Goal: Transaction & Acquisition: Obtain resource

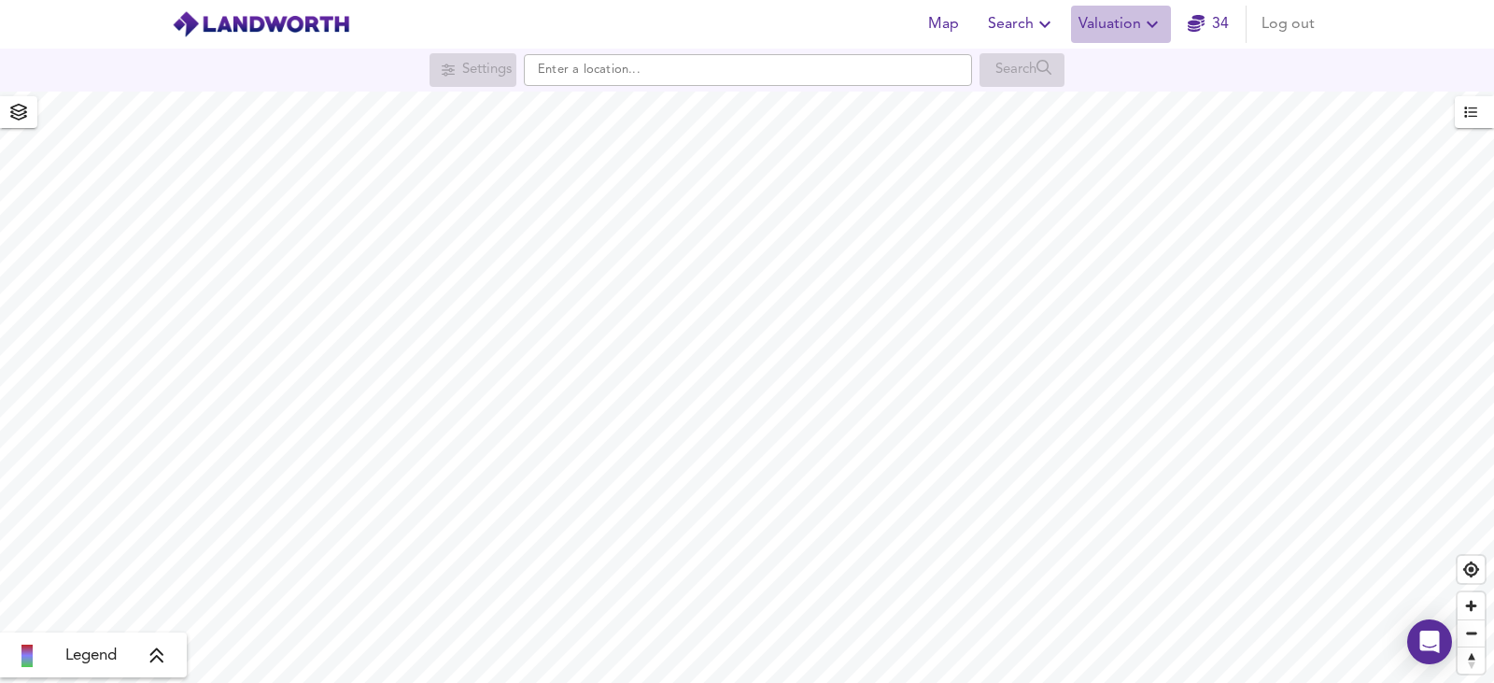
click at [1111, 19] on span "Valuation" at bounding box center [1121, 24] width 85 height 26
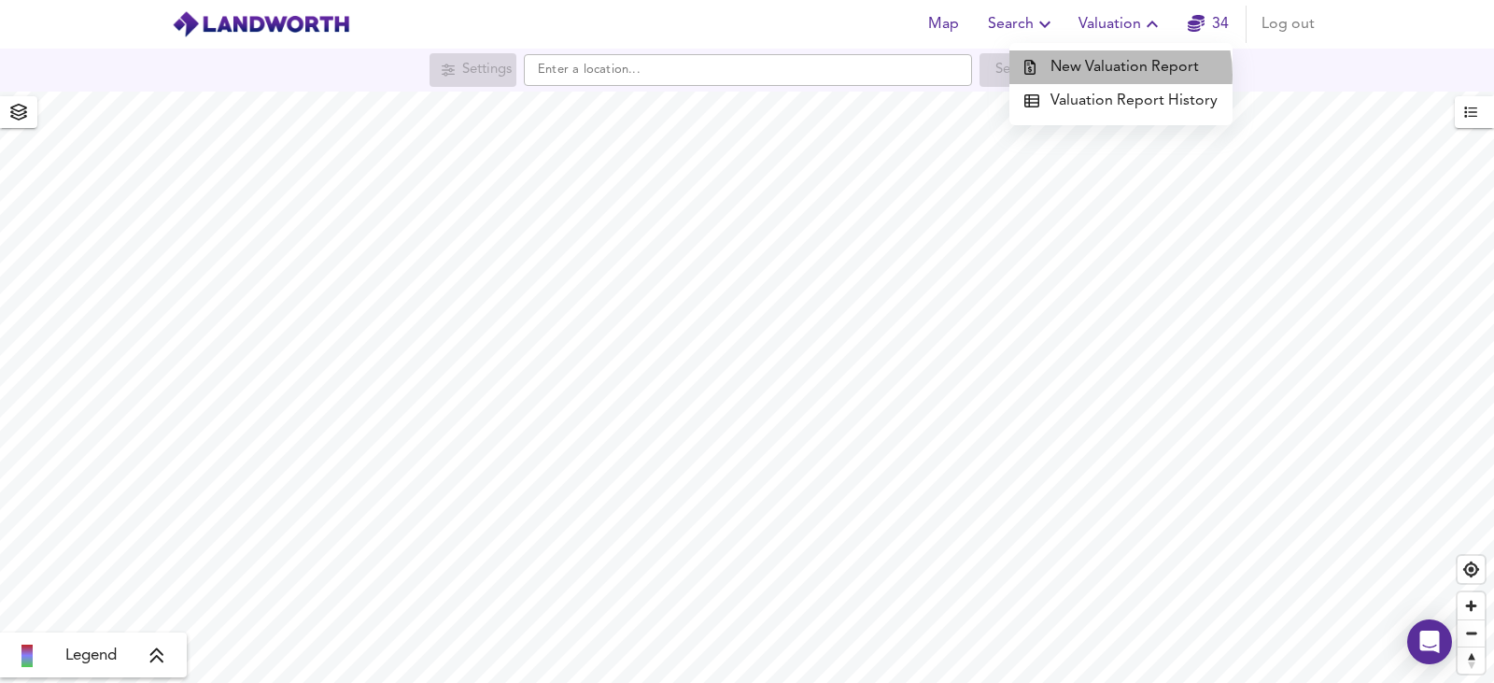
click at [1112, 75] on li "New Valuation Report" at bounding box center [1121, 67] width 223 height 34
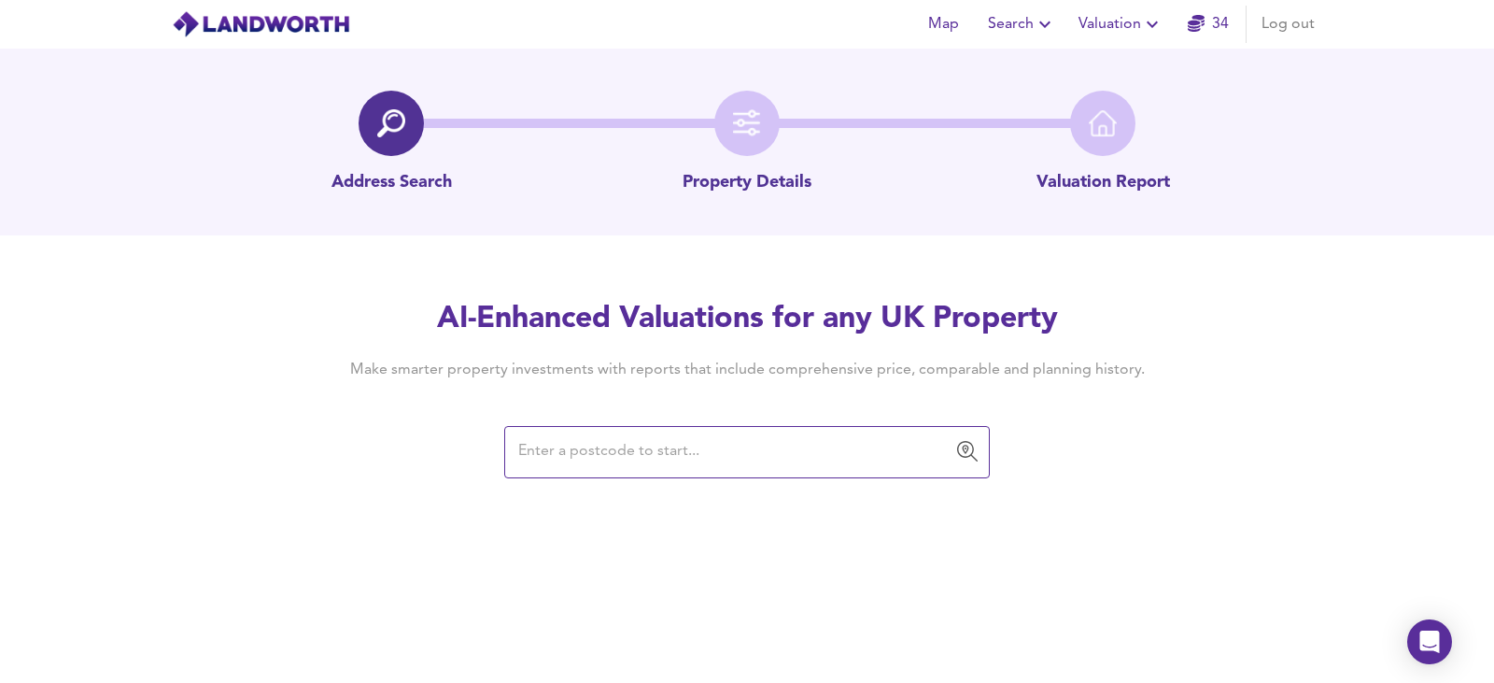
click at [598, 459] on input "text" at bounding box center [733, 451] width 441 height 35
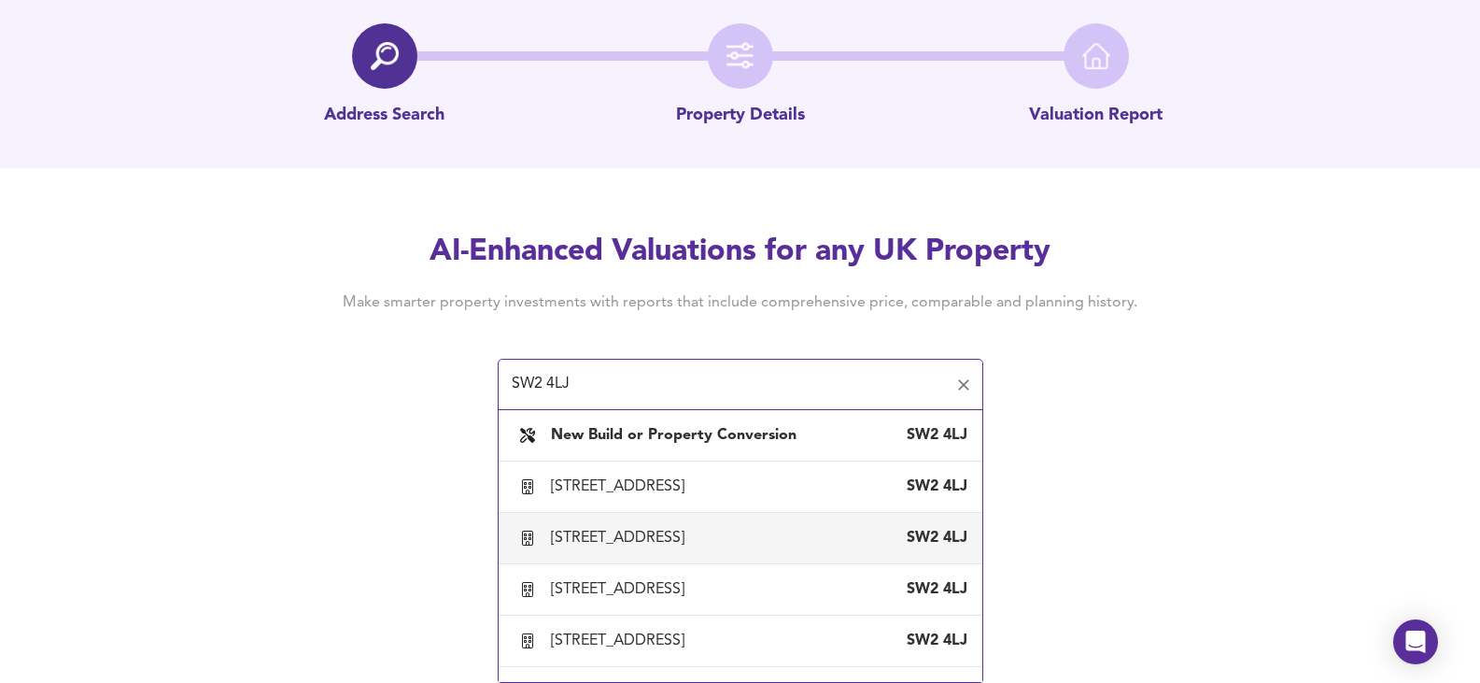
click at [638, 548] on div "[STREET_ADDRESS]" at bounding box center [621, 538] width 141 height 21
type input "[STREET_ADDRESS]"
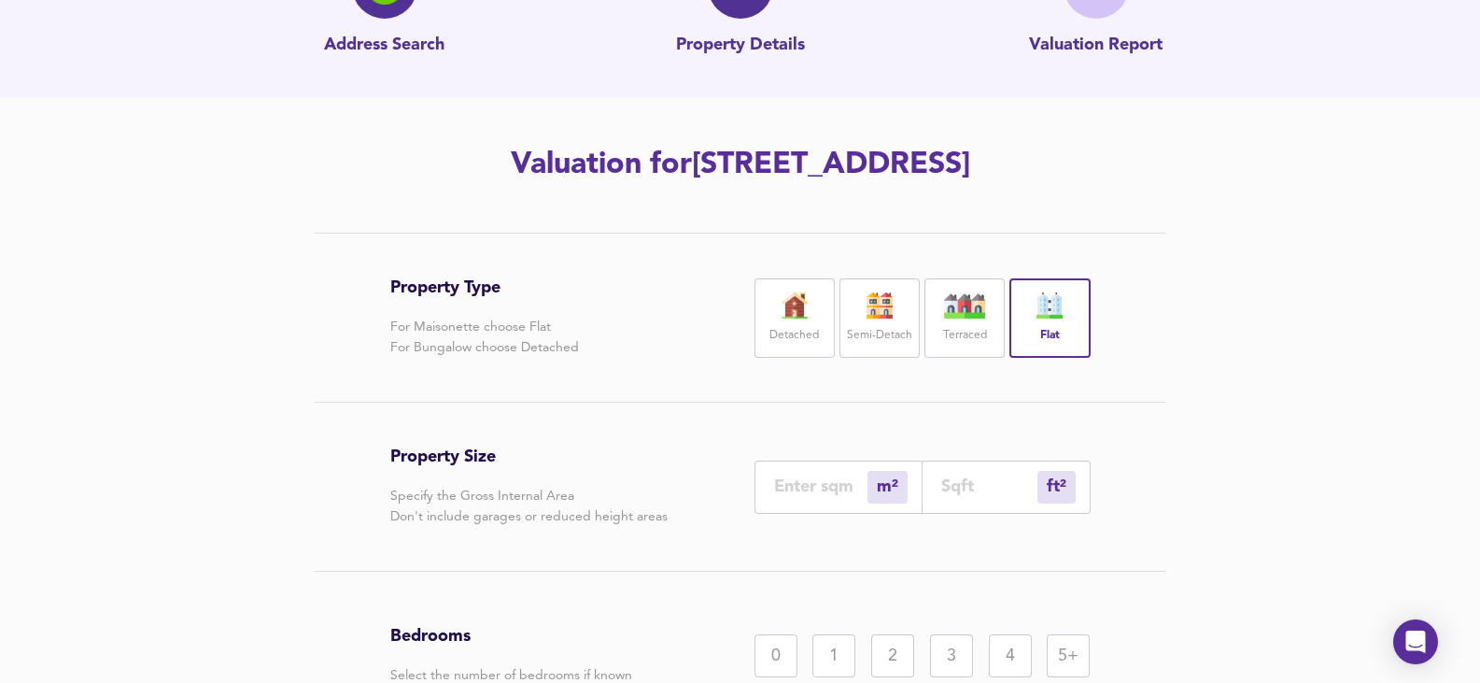
scroll to position [280, 0]
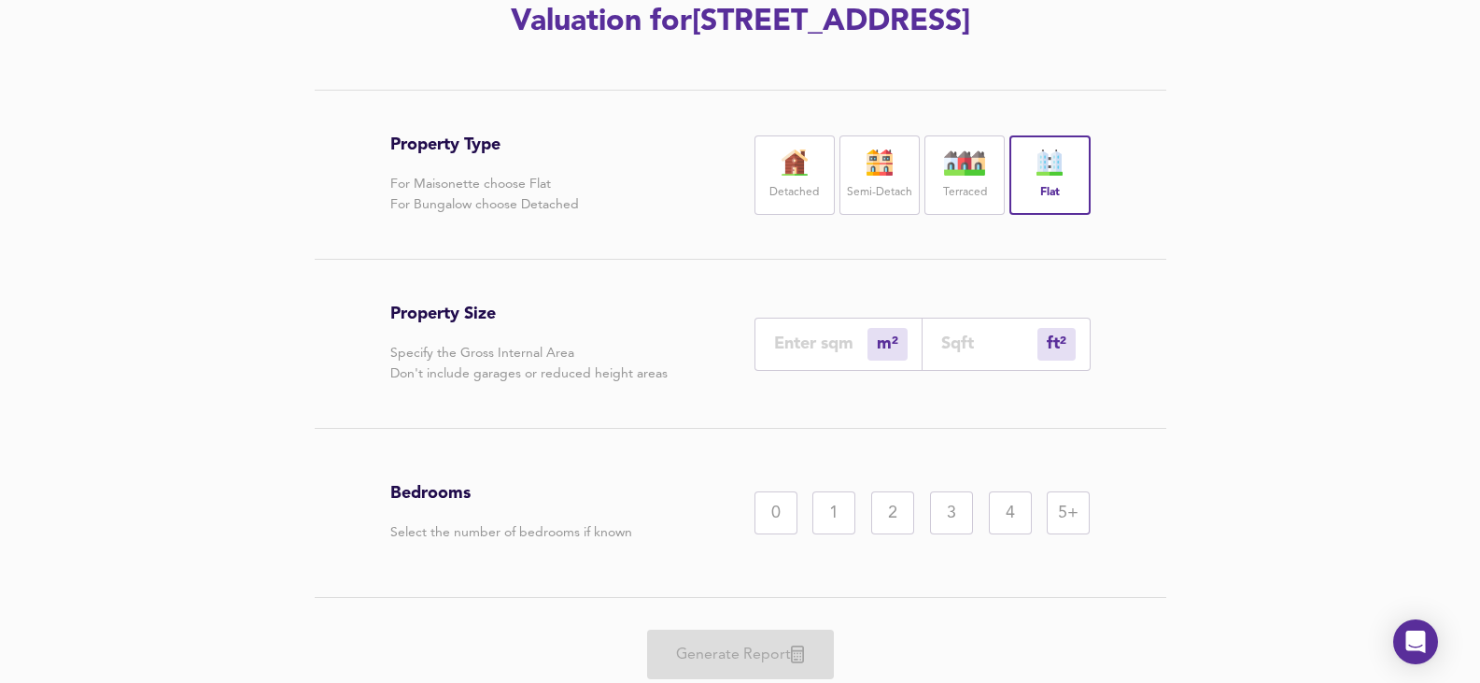
click at [902, 534] on div "2" at bounding box center [892, 512] width 43 height 43
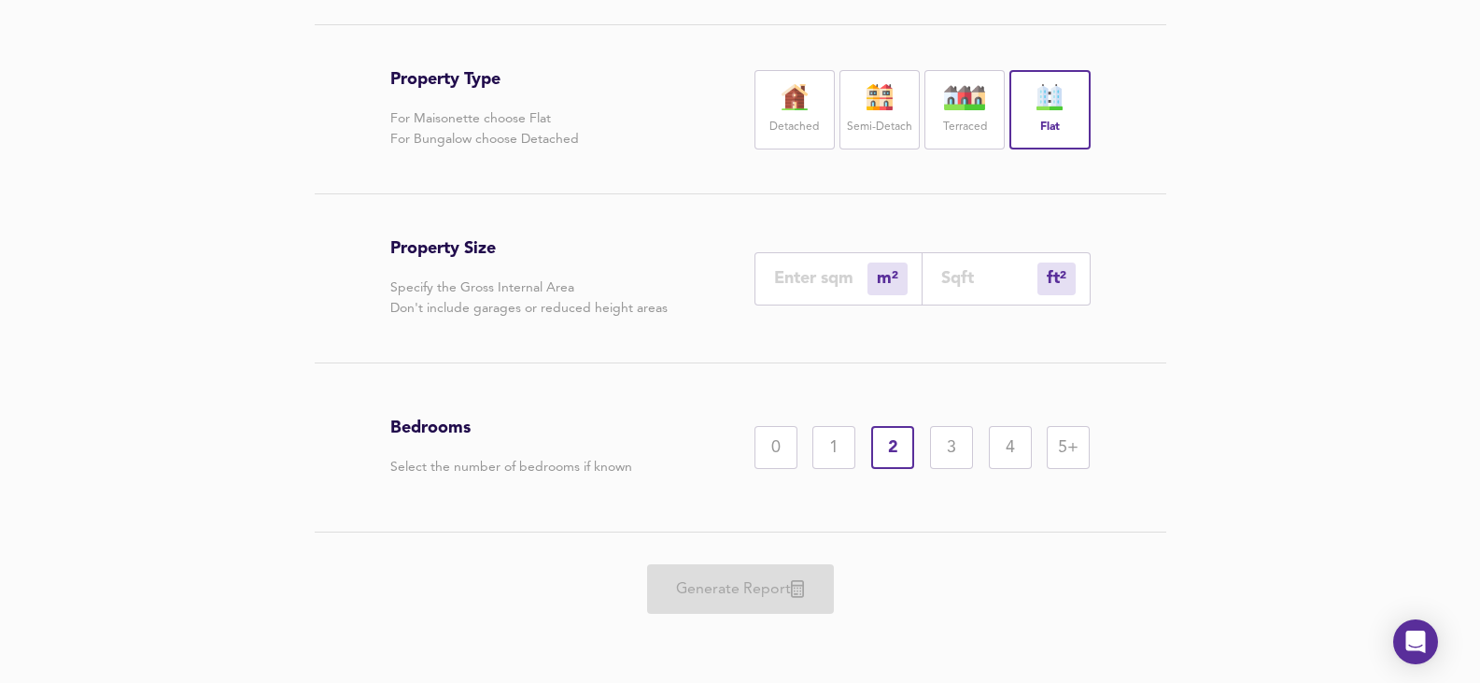
scroll to position [387, 0]
click at [788, 276] on input "number" at bounding box center [820, 278] width 93 height 20
type input "5"
type input "54"
type input "50"
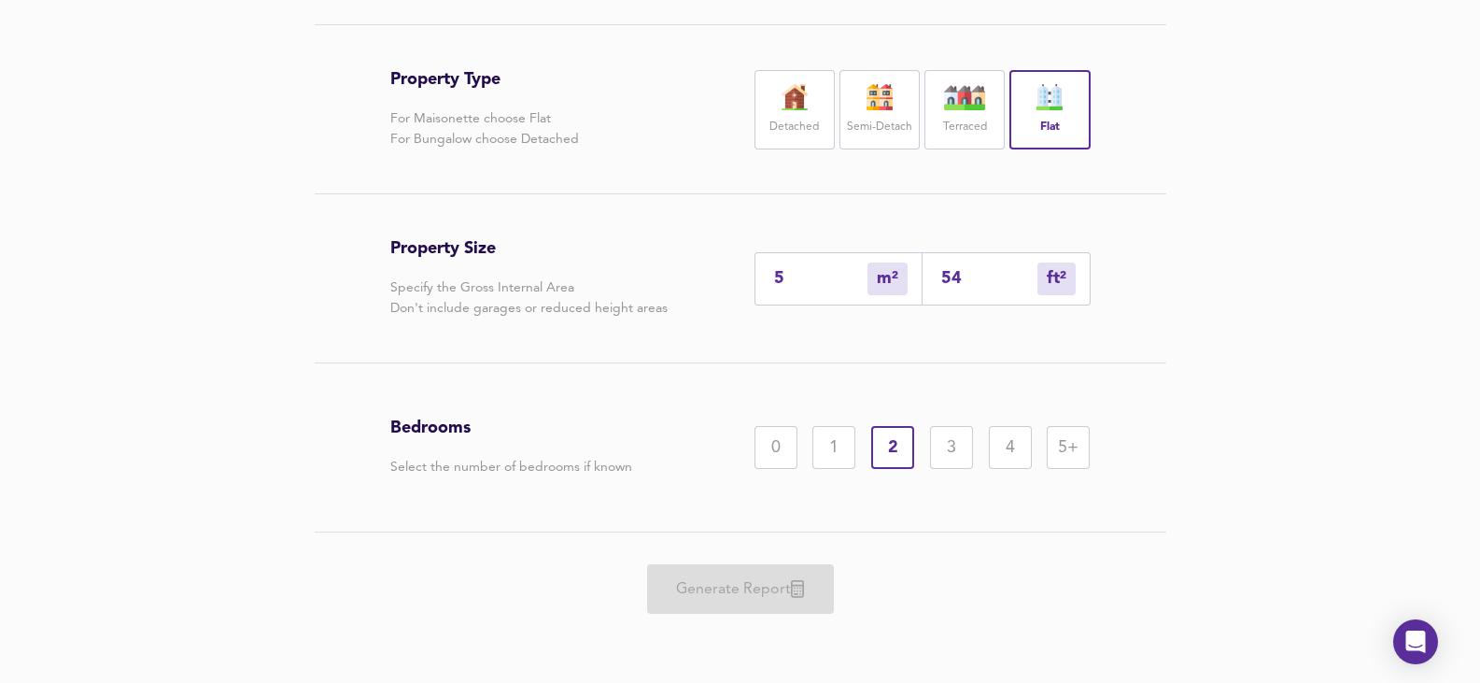
type input "538"
type input "50"
click at [749, 558] on div "Generate Report" at bounding box center [740, 588] width 700 height 113
click at [755, 594] on span "Generate Report" at bounding box center [740, 589] width 149 height 26
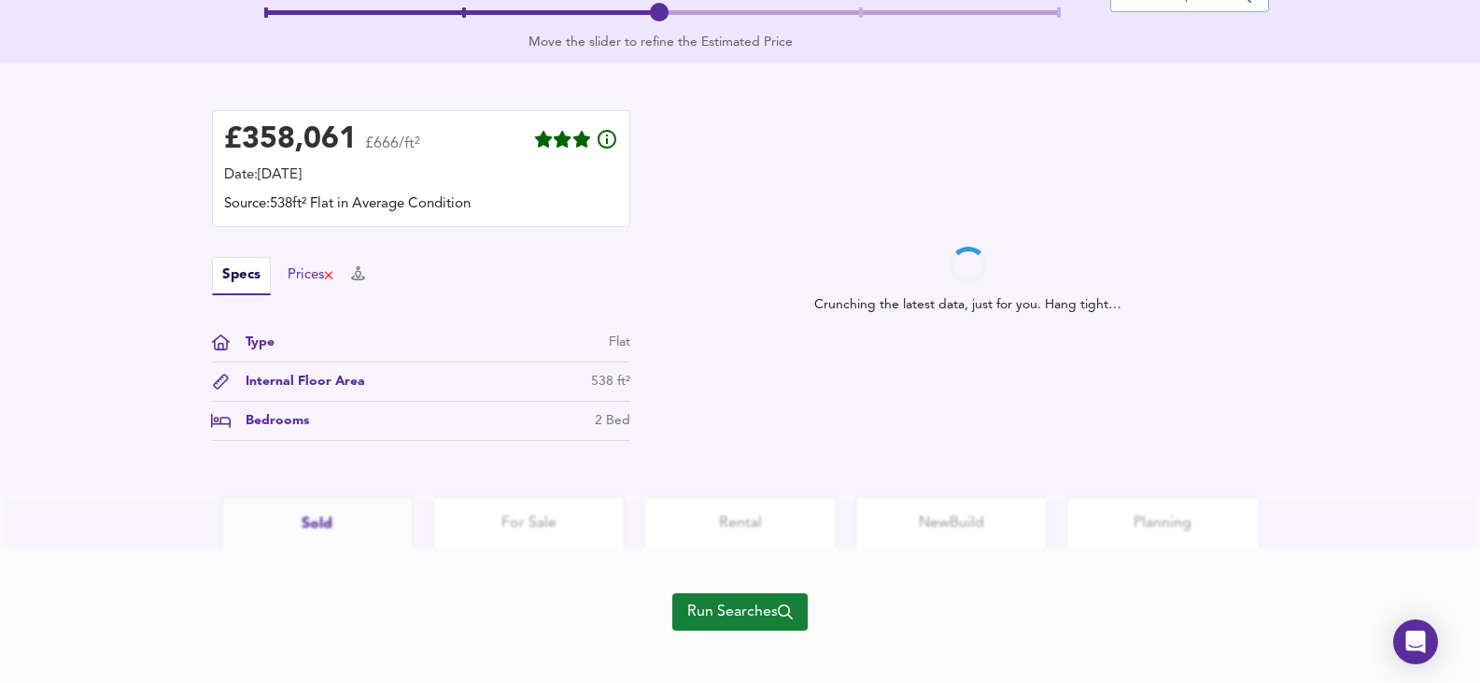
scroll to position [476, 0]
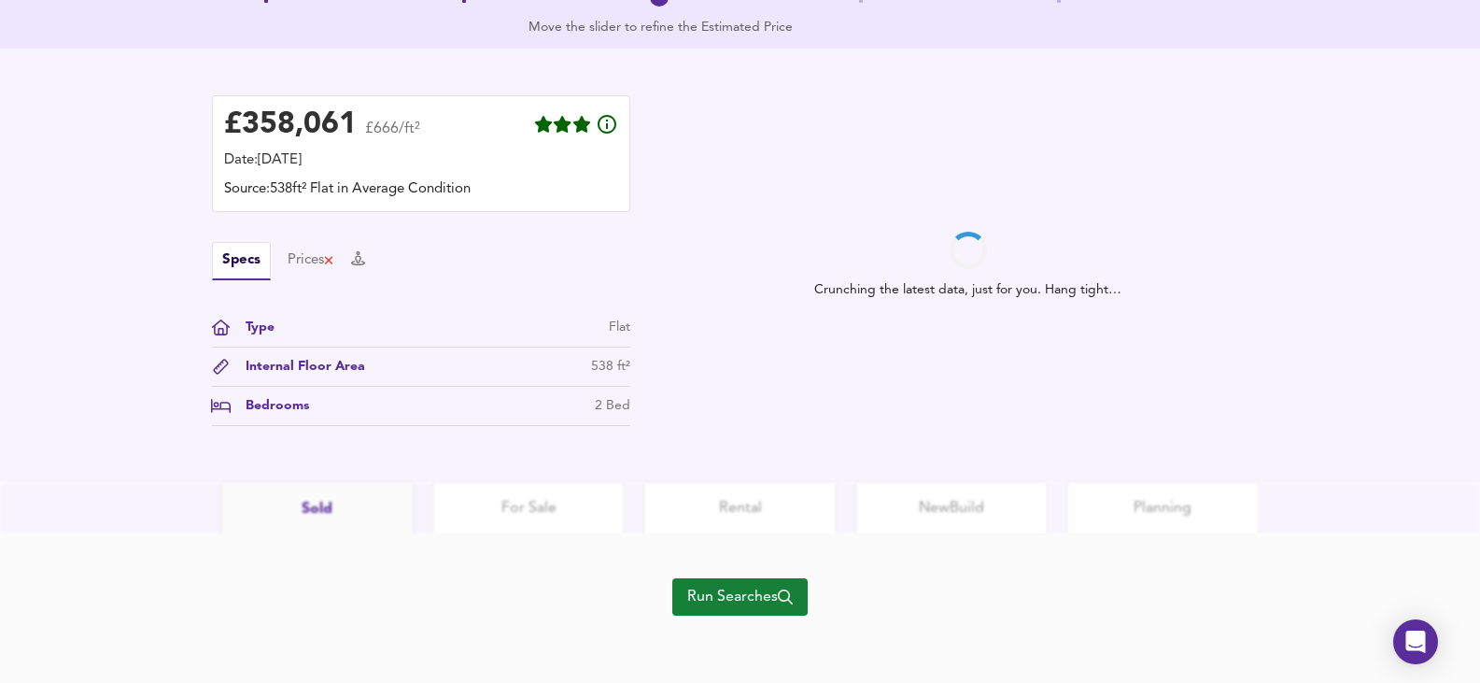
click at [730, 593] on span "Run Searches" at bounding box center [740, 597] width 106 height 26
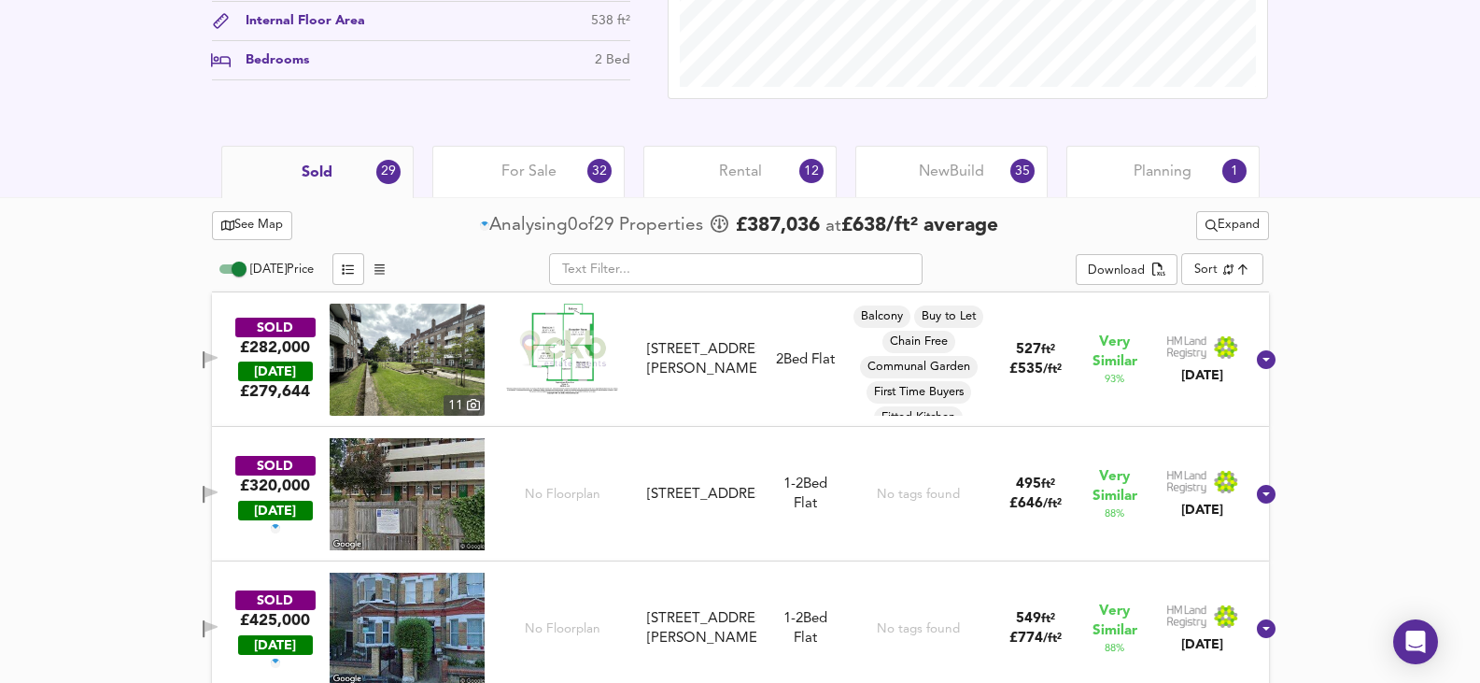
scroll to position [865, 0]
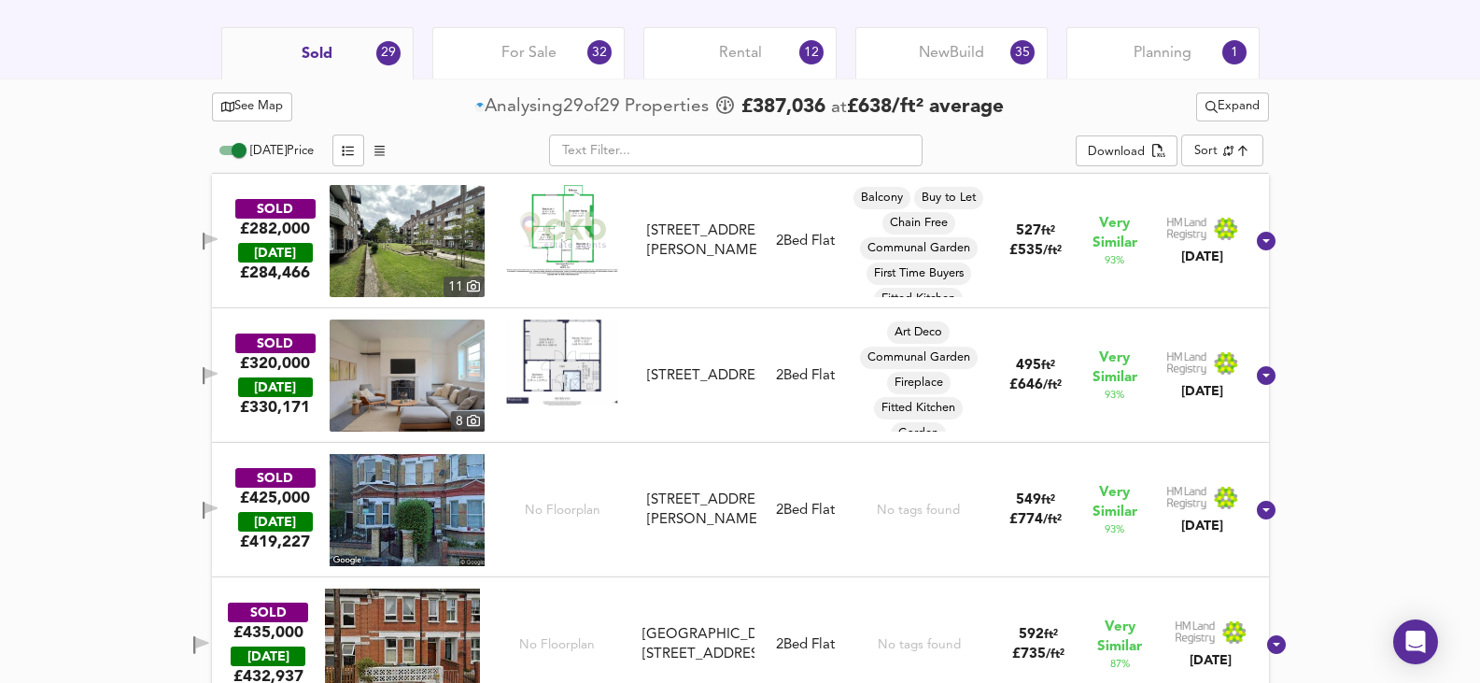
click at [554, 359] on img at bounding box center [562, 361] width 112 height 85
click at [403, 386] on img at bounding box center [407, 375] width 155 height 112
